Goal: Task Accomplishment & Management: Manage account settings

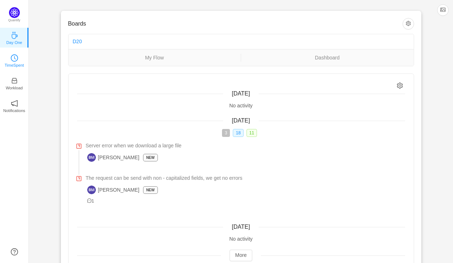
click at [18, 58] on icon "icon: clock-circle" at bounding box center [14, 57] width 7 height 7
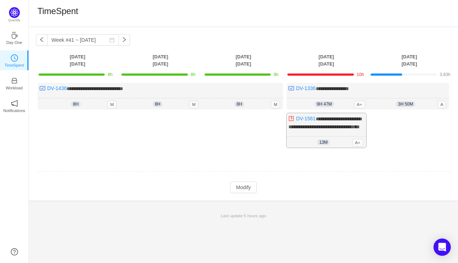
click at [353, 140] on div "**********" at bounding box center [326, 130] width 79 height 35
click at [246, 193] on button "Modify" at bounding box center [243, 188] width 26 height 12
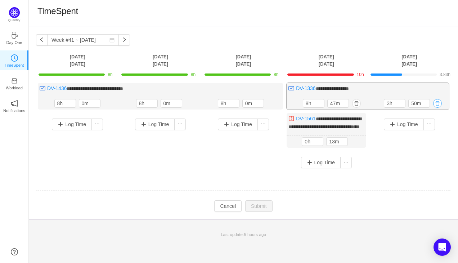
click at [437, 104] on button "button" at bounding box center [437, 103] width 9 height 9
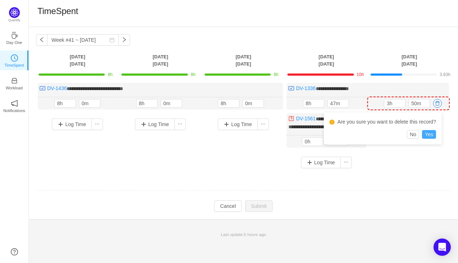
click at [428, 131] on button "Yes" at bounding box center [429, 134] width 14 height 9
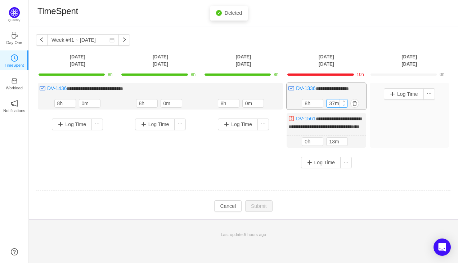
click at [345, 104] on icon "icon: down" at bounding box center [344, 105] width 3 height 3
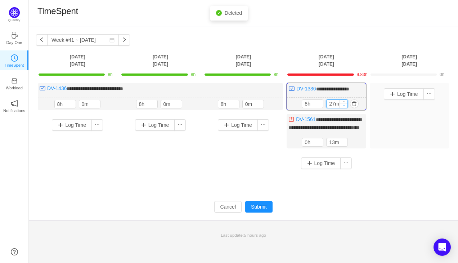
click at [345, 104] on icon "icon: down" at bounding box center [344, 105] width 3 height 3
type input "0m"
click at [345, 104] on icon "icon: down" at bounding box center [344, 105] width 3 height 3
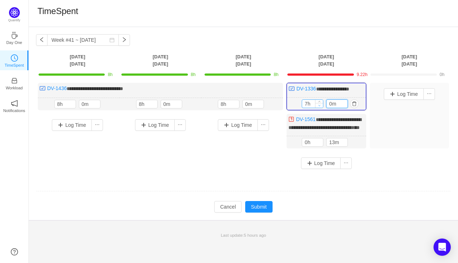
click at [319, 106] on icon "icon: down" at bounding box center [319, 105] width 3 height 3
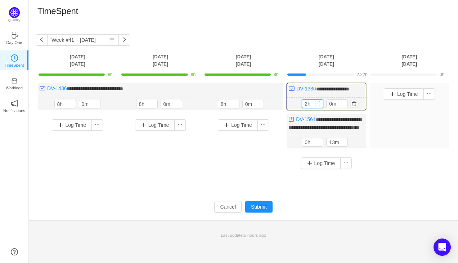
click at [319, 106] on icon "icon: down" at bounding box center [319, 105] width 3 height 3
type input "3h"
click at [319, 101] on icon "icon: up" at bounding box center [319, 102] width 3 height 3
click at [354, 147] on button "button" at bounding box center [355, 142] width 9 height 9
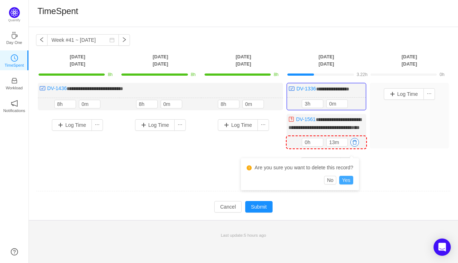
click at [347, 180] on button "Yes" at bounding box center [346, 180] width 14 height 9
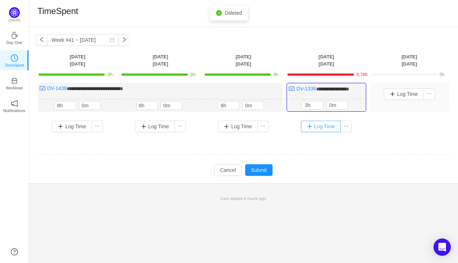
click at [309, 125] on button "Log Time" at bounding box center [321, 127] width 40 height 12
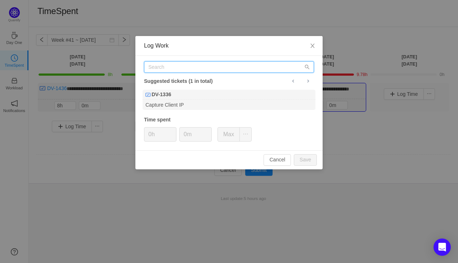
click at [193, 67] on input "text" at bounding box center [229, 67] width 170 height 12
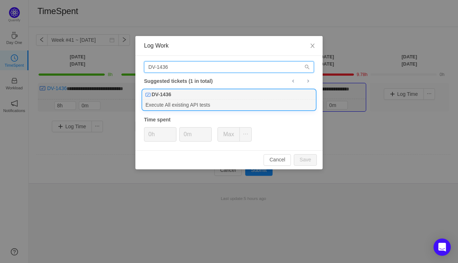
type input "DV-1436"
click at [179, 94] on div "DV-1436" at bounding box center [229, 95] width 173 height 10
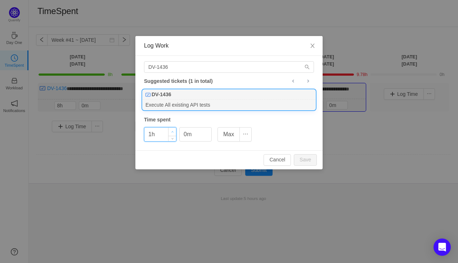
click at [170, 131] on span "Increase Value" at bounding box center [173, 132] width 8 height 8
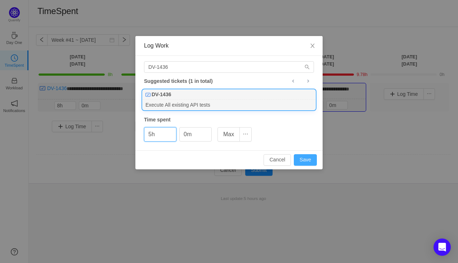
click at [299, 159] on button "Save" at bounding box center [305, 160] width 23 height 12
type input "0h"
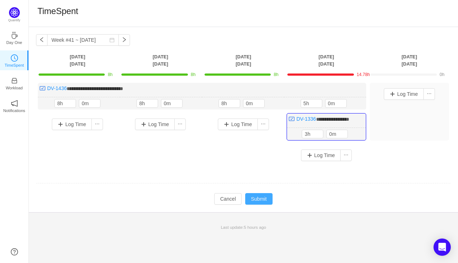
click at [263, 193] on button "Submit" at bounding box center [258, 199] width 27 height 12
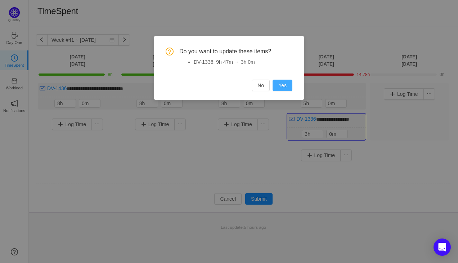
click at [279, 86] on button "Yes" at bounding box center [283, 86] width 20 height 12
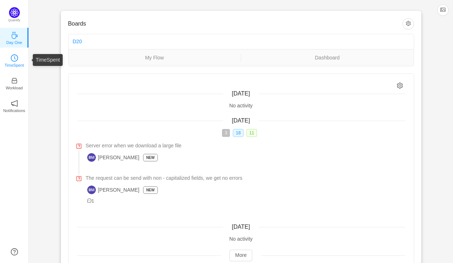
click at [19, 64] on p "TimeSpent" at bounding box center [14, 65] width 19 height 6
